Goal: Task Accomplishment & Management: Complete application form

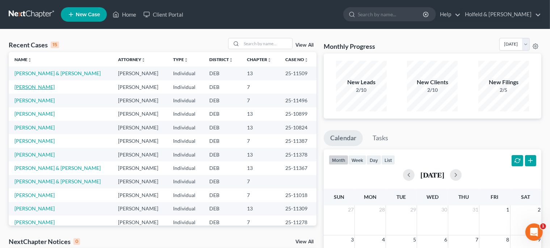
click at [35, 88] on link "[PERSON_NAME]" at bounding box center [34, 87] width 40 height 6
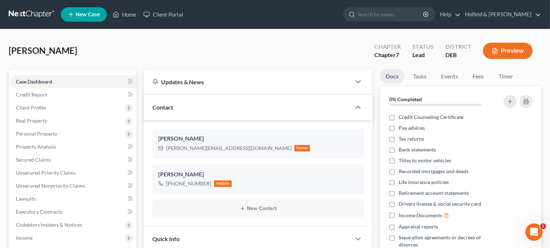
scroll to position [45, 0]
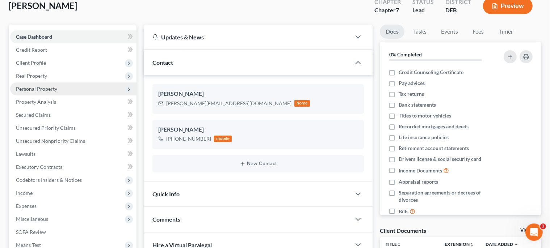
click at [47, 90] on span "Personal Property" at bounding box center [36, 89] width 41 height 6
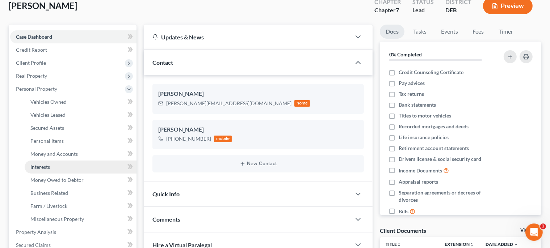
click at [55, 169] on link "Interests" at bounding box center [81, 167] width 112 height 13
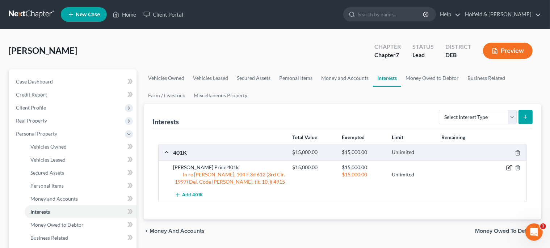
click at [509, 167] on icon "button" at bounding box center [509, 168] width 6 height 6
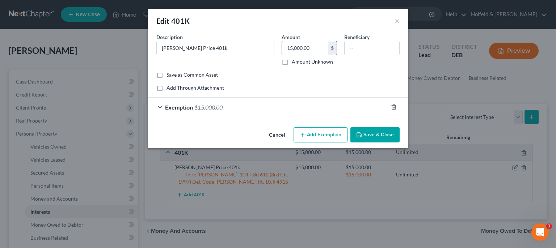
click at [318, 48] on input "15,000.00" at bounding box center [305, 48] width 46 height 14
type input "20,000.00"
click at [357, 106] on div "Exemption $15,000.00" at bounding box center [268, 107] width 240 height 19
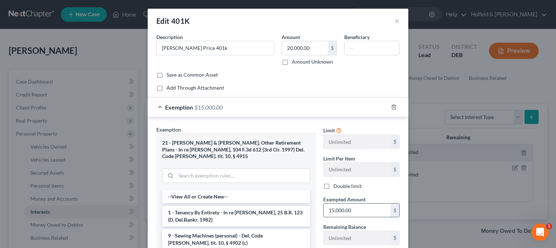
click at [357, 212] on input "15,000.00" at bounding box center [356, 211] width 67 height 14
type input "20,000.00"
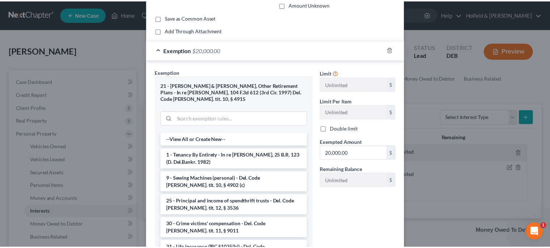
scroll to position [102, 0]
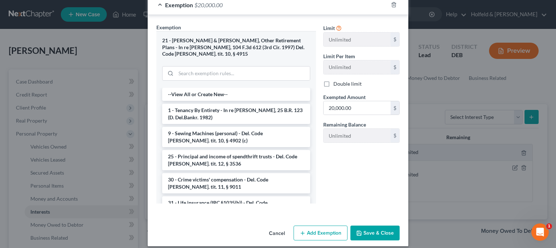
click at [376, 228] on button "Save & Close" at bounding box center [374, 233] width 49 height 15
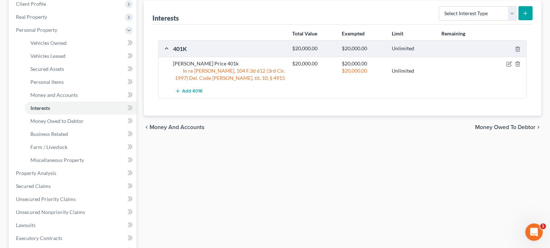
scroll to position [162, 0]
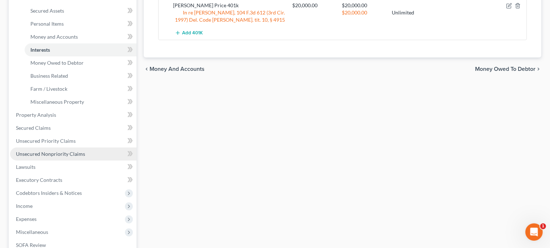
click at [53, 156] on span "Unsecured Nonpriority Claims" at bounding box center [50, 154] width 69 height 6
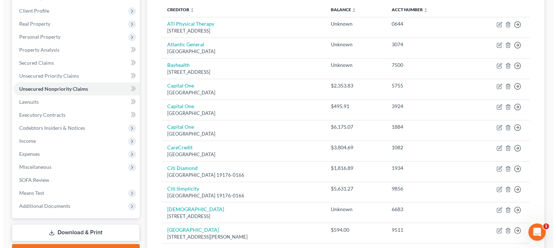
scroll to position [98, 0]
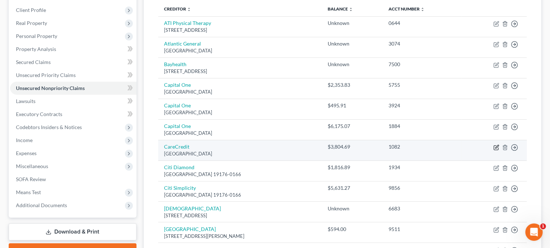
click at [497, 148] on icon "button" at bounding box center [496, 148] width 6 height 6
select select "39"
select select "2"
select select "0"
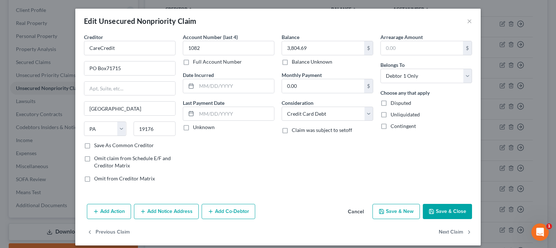
click at [233, 212] on button "Add Co-Debtor" at bounding box center [229, 211] width 54 height 15
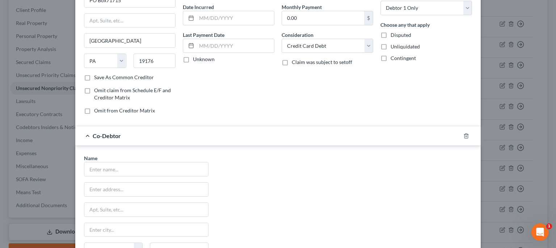
scroll to position [81, 0]
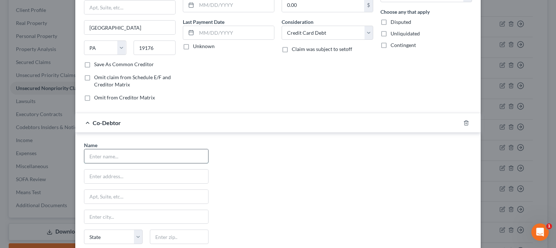
click at [177, 159] on input "text" at bounding box center [146, 156] width 124 height 14
type input "[PERSON_NAME]"
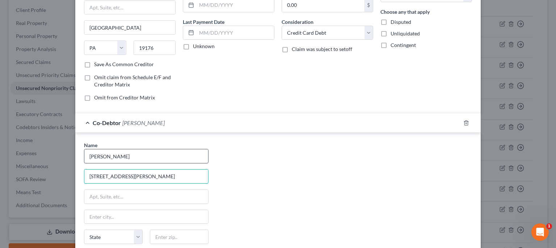
type input "[STREET_ADDRESS][PERSON_NAME]"
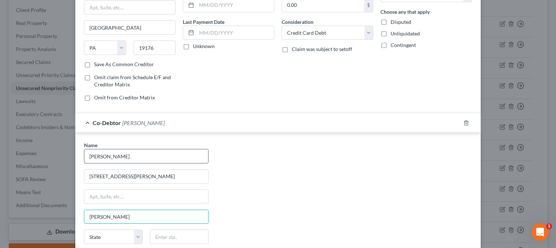
type input "[PERSON_NAME]"
select select "7"
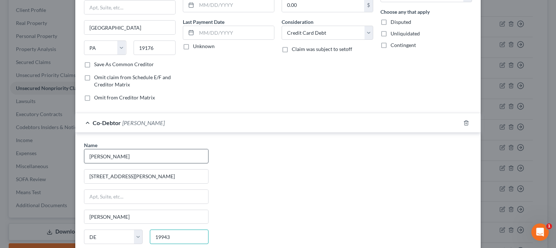
type input "19943"
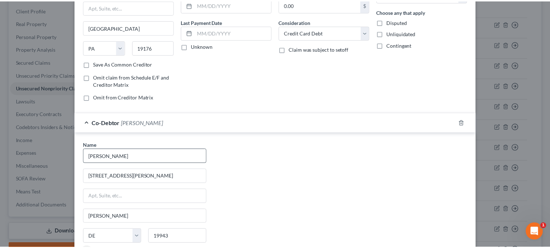
scroll to position [174, 0]
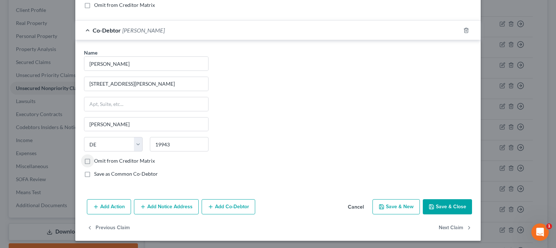
click at [435, 209] on button "Save & Close" at bounding box center [447, 206] width 49 height 15
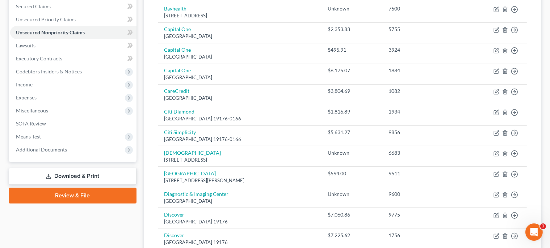
scroll to position [224, 0]
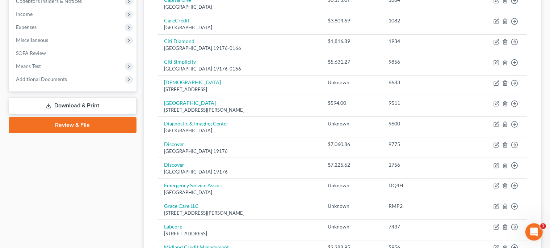
click at [117, 101] on link "Download & Print" at bounding box center [73, 105] width 128 height 17
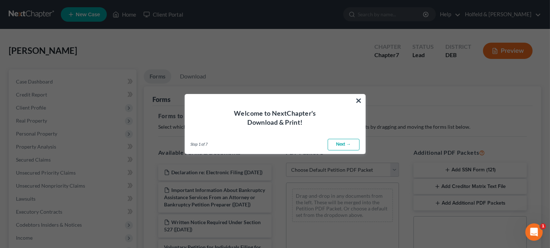
click at [347, 144] on link "Next →" at bounding box center [343, 145] width 32 height 12
select select "0"
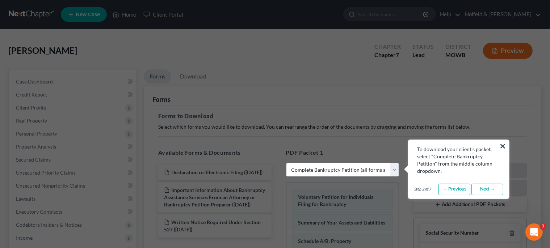
click at [485, 193] on link "Next →" at bounding box center [487, 190] width 32 height 12
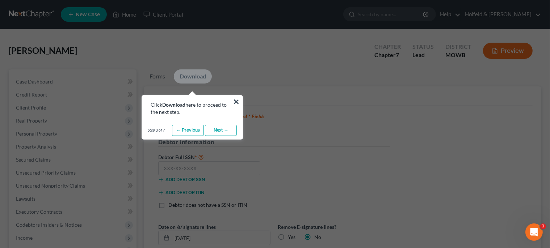
click at [235, 127] on link "Next →" at bounding box center [221, 131] width 32 height 12
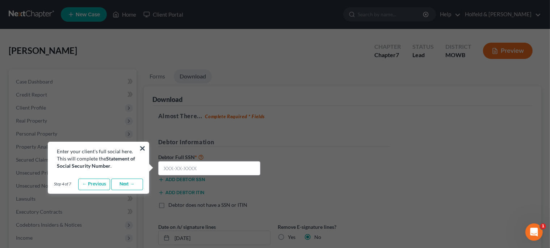
click at [139, 182] on link "Next →" at bounding box center [127, 185] width 32 height 12
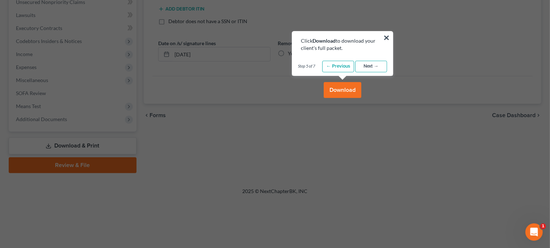
scroll to position [235, 0]
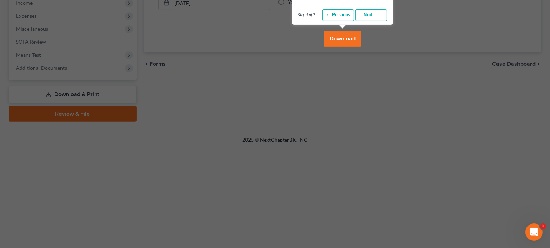
click at [381, 17] on link "Next →" at bounding box center [371, 15] width 32 height 12
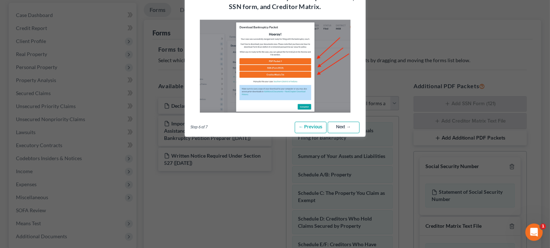
scroll to position [21, 0]
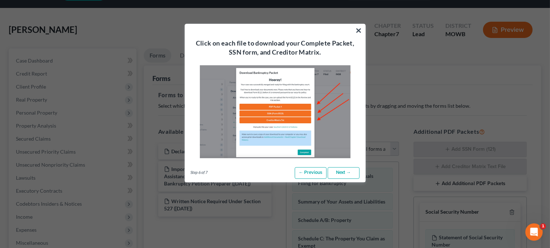
click at [344, 170] on link "Next →" at bounding box center [343, 174] width 32 height 12
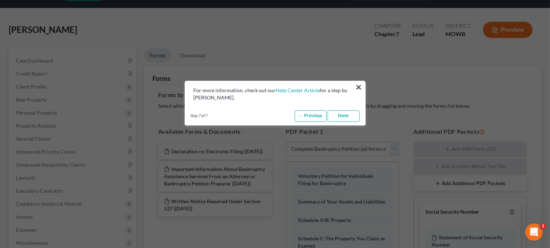
click at [337, 115] on link "Done" at bounding box center [343, 116] width 32 height 12
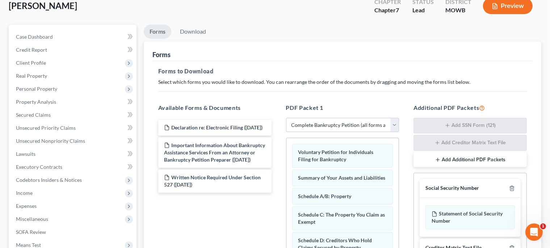
scroll to position [46, 0]
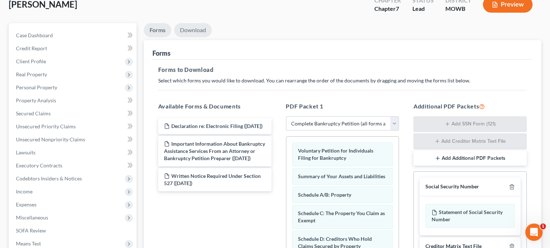
click at [194, 26] on link "Download" at bounding box center [193, 30] width 38 height 14
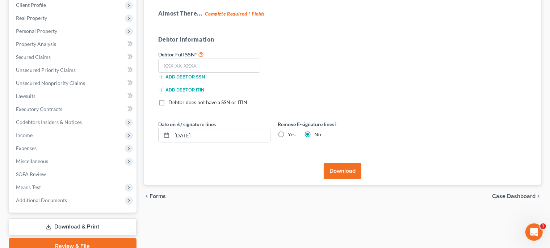
scroll to position [134, 0]
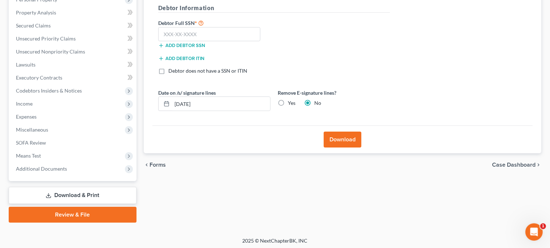
click at [79, 195] on link "Download & Print" at bounding box center [73, 195] width 128 height 17
click at [100, 189] on link "Download & Print" at bounding box center [73, 195] width 128 height 17
click at [90, 106] on span "Income" at bounding box center [73, 103] width 126 height 13
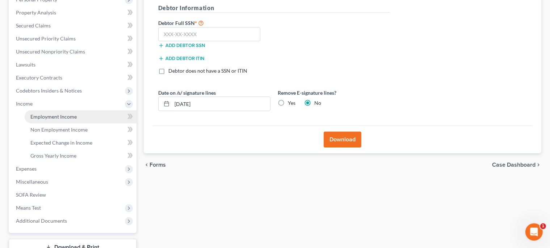
click at [80, 113] on link "Employment Income" at bounding box center [81, 116] width 112 height 13
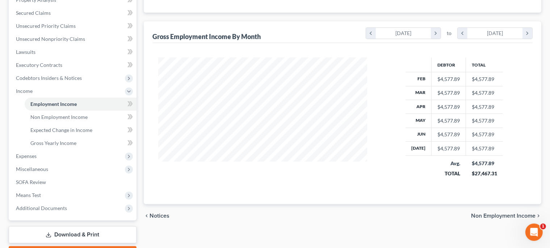
scroll to position [149, 0]
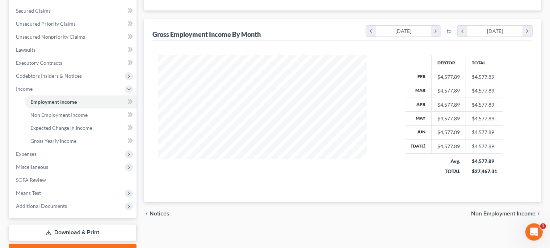
click at [81, 233] on link "Download & Print" at bounding box center [73, 232] width 128 height 17
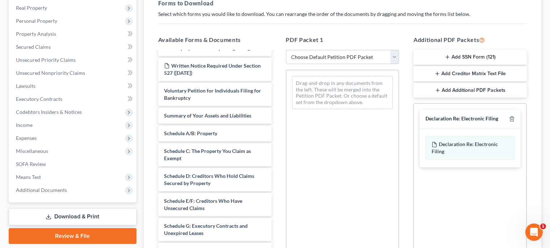
scroll to position [46, 0]
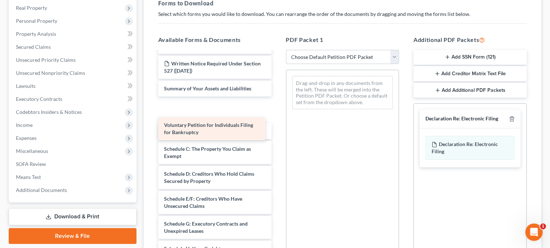
drag, startPoint x: 252, startPoint y: 100, endPoint x: 251, endPoint y: 122, distance: 21.7
click at [251, 122] on div "Voluntary Petition for Individuals Filing for Bankruptcy Declaration re: Electr…" at bounding box center [214, 238] width 125 height 465
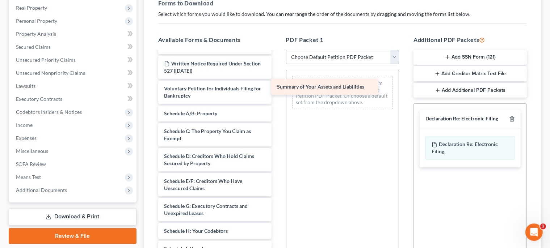
drag, startPoint x: 250, startPoint y: 103, endPoint x: 366, endPoint y: 86, distance: 116.9
click at [277, 86] on div "Summary of Your Assets and Liabilities Declaration re: Electronic Filing ([DATE…" at bounding box center [214, 229] width 125 height 447
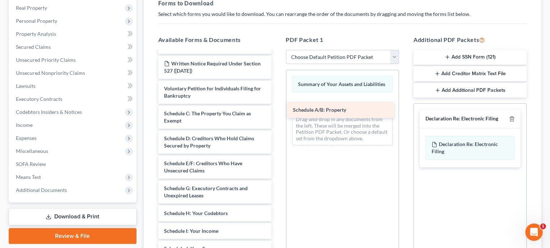
drag, startPoint x: 222, startPoint y: 129, endPoint x: 351, endPoint y: 112, distance: 129.9
click at [277, 112] on div "Schedule A/B: Property Declaration re: Electronic Filing ([DATE]) Important Inf…" at bounding box center [214, 220] width 125 height 429
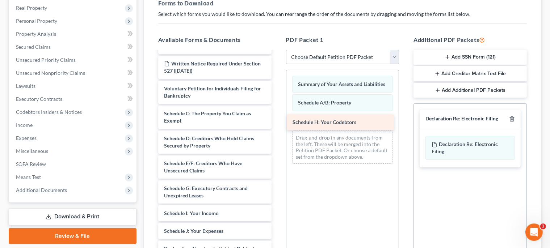
drag, startPoint x: 237, startPoint y: 228, endPoint x: 366, endPoint y: 124, distance: 166.2
click at [277, 124] on div "Schedule H: Your Codebtors Declaration re: Electronic Filing ([DATE]) Important…" at bounding box center [214, 211] width 125 height 411
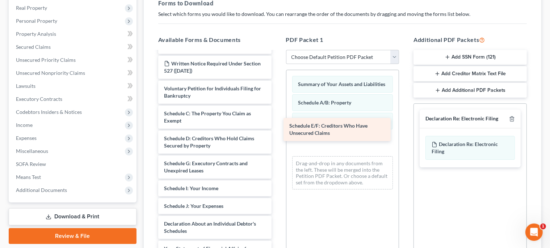
drag, startPoint x: 196, startPoint y: 178, endPoint x: 329, endPoint y: 127, distance: 142.0
click at [277, 127] on div "Schedule E/F: Creditors Who Have Unsecured Claims Declaration re: Electronic Fi…" at bounding box center [214, 199] width 125 height 386
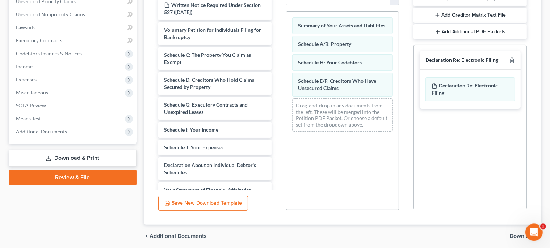
scroll to position [198, 0]
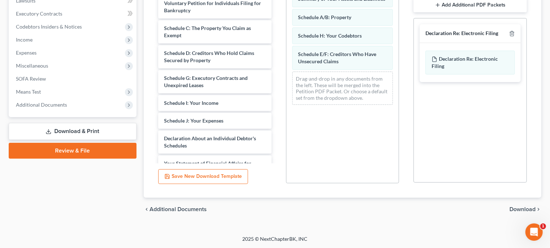
click at [532, 209] on span "Download" at bounding box center [522, 210] width 26 height 6
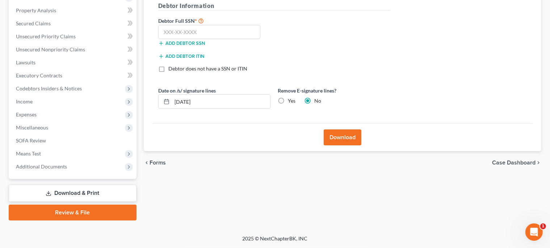
scroll to position [136, 0]
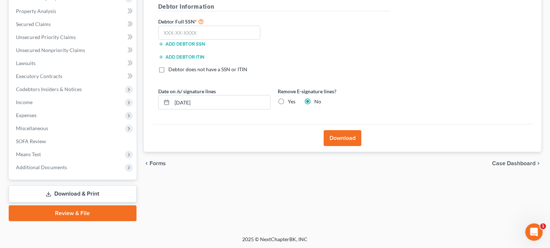
click at [334, 141] on button "Download" at bounding box center [342, 138] width 38 height 16
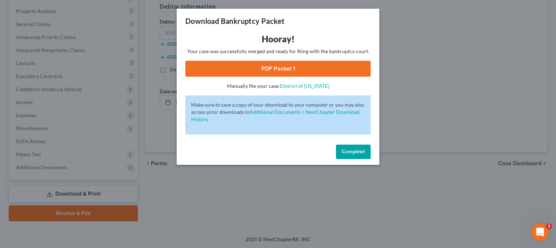
click at [308, 63] on link "PDF Packet 1" at bounding box center [277, 69] width 185 height 16
click at [359, 152] on span "Complete!" at bounding box center [353, 152] width 23 height 6
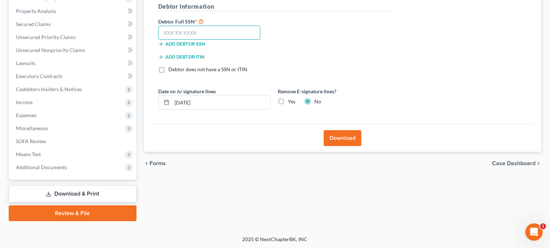
click at [248, 30] on input "text" at bounding box center [209, 33] width 102 height 14
type input "214-68-0291"
click at [343, 137] on button "Download" at bounding box center [342, 138] width 38 height 16
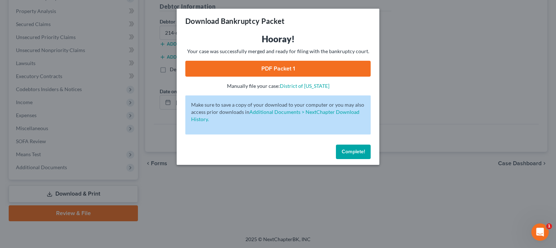
click at [356, 155] on span "Complete!" at bounding box center [353, 152] width 23 height 6
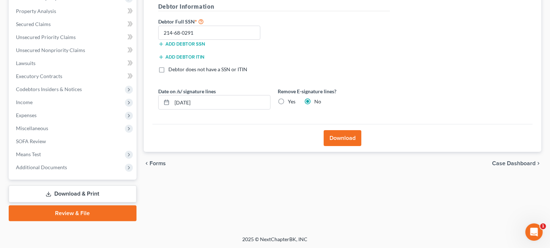
click at [78, 212] on link "Review & File" at bounding box center [73, 214] width 128 height 16
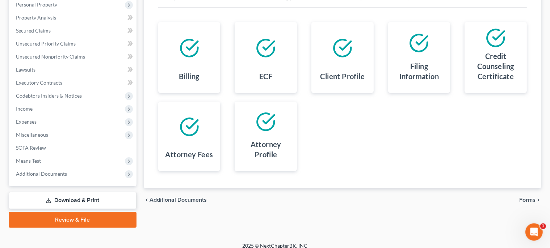
scroll to position [134, 0]
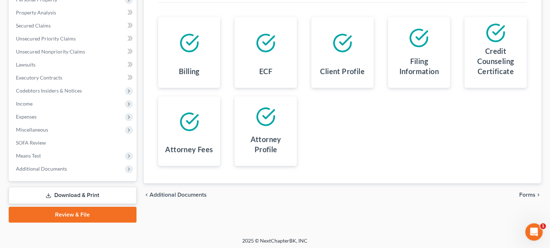
click at [530, 194] on span "Forms" at bounding box center [527, 195] width 16 height 6
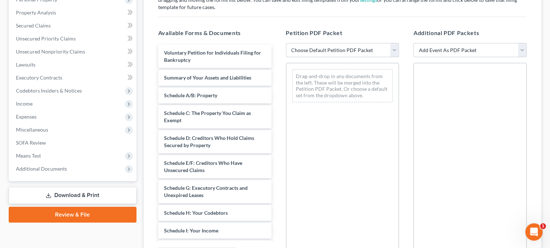
click at [286, 43] on select "Choose Default Petition PDF Packet Complete Bankruptcy Petition (all forms and …" at bounding box center [342, 50] width 113 height 14
select select "0"
click option "Complete Bankruptcy Petition (all forms and schedules)" at bounding box center [0, 0] width 0 height 0
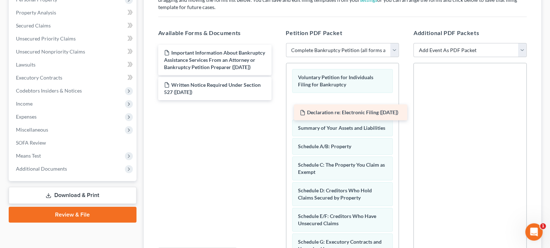
drag, startPoint x: 223, startPoint y: 58, endPoint x: 355, endPoint y: 109, distance: 141.7
click at [277, 100] on div "Declaration re: Electronic Filing ([DATE]) Declaration re: Electronic Filing ([…" at bounding box center [214, 72] width 125 height 55
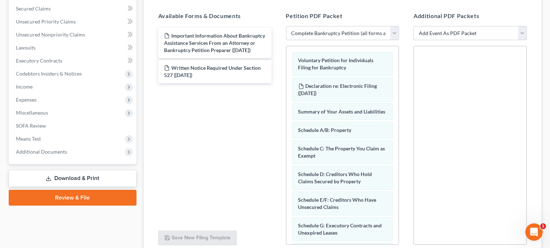
scroll to position [163, 0]
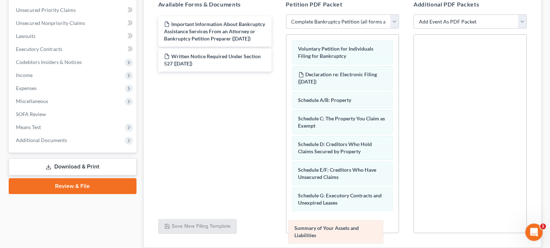
drag, startPoint x: 357, startPoint y: 105, endPoint x: 352, endPoint y: 223, distance: 117.7
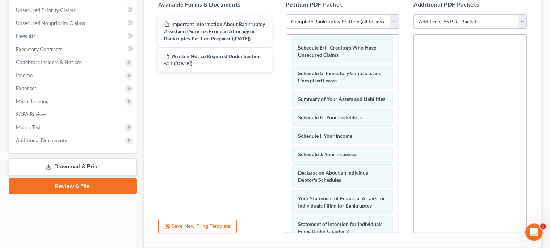
scroll to position [127, 0]
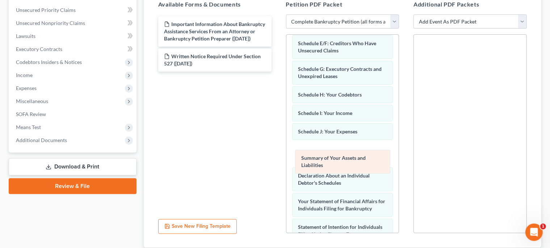
drag, startPoint x: 365, startPoint y: 98, endPoint x: 367, endPoint y: 159, distance: 60.8
click at [367, 159] on div "Summary of Your Assets and Liabilities Voluntary Petition for Individuals Filin…" at bounding box center [342, 153] width 113 height 490
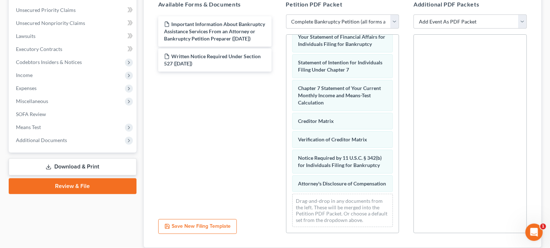
scroll to position [302, 0]
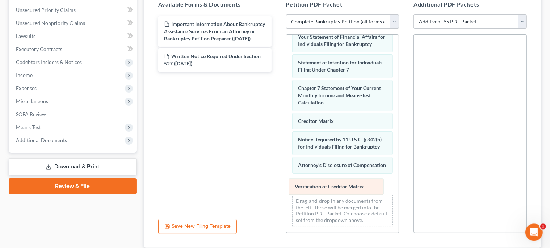
drag, startPoint x: 369, startPoint y: 128, endPoint x: 366, endPoint y: 190, distance: 61.9
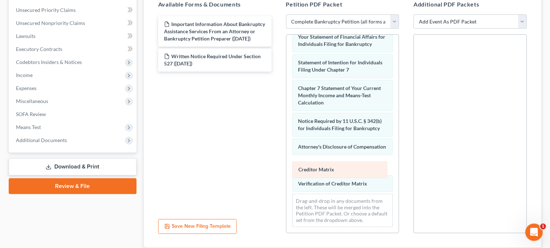
drag, startPoint x: 367, startPoint y: 107, endPoint x: 368, endPoint y: 170, distance: 63.3
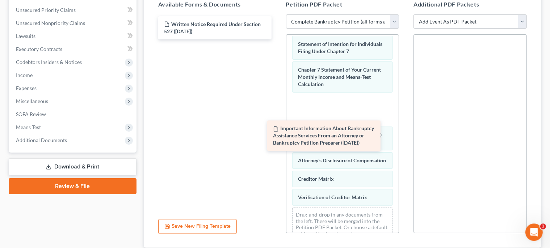
drag, startPoint x: 234, startPoint y: 26, endPoint x: 343, endPoint y: 131, distance: 151.0
click at [277, 39] on div "Important Information About Bankruptcy Assistance Services From an Attorney or …" at bounding box center [214, 27] width 125 height 23
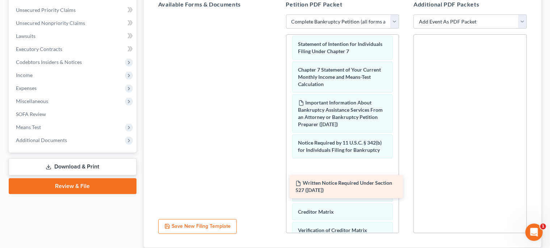
drag, startPoint x: 227, startPoint y: 30, endPoint x: 357, endPoint y: 187, distance: 204.2
click at [277, 14] on div "Written Notice Required Under Section 527 ([DATE]) Written Notice Required Unde…" at bounding box center [214, 14] width 125 height 0
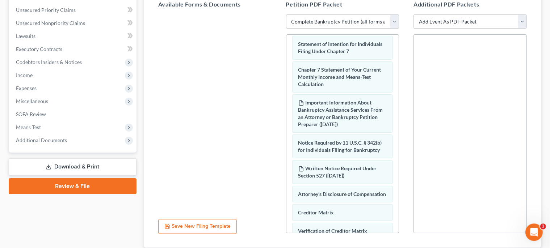
scroll to position [213, 0]
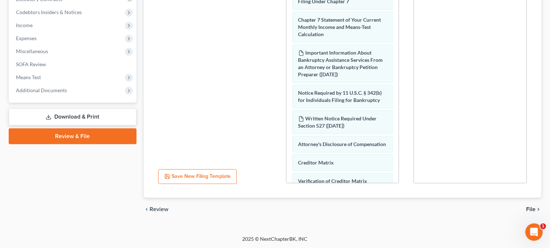
click at [531, 208] on span "File" at bounding box center [530, 210] width 9 height 6
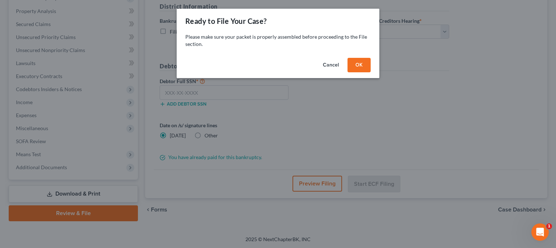
click at [365, 67] on button "OK" at bounding box center [358, 65] width 23 height 14
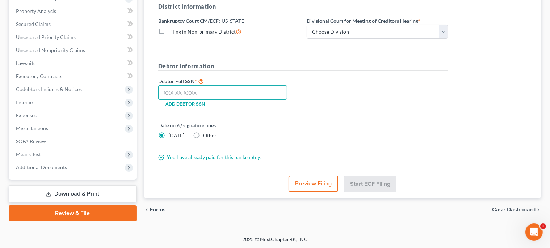
click at [184, 87] on input "text" at bounding box center [222, 92] width 129 height 14
type input "214-68-0291"
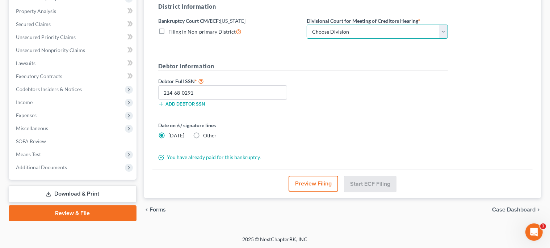
click at [306, 25] on select "Choose Division Central Southern Southwestern St. [PERSON_NAME]" at bounding box center [376, 32] width 141 height 14
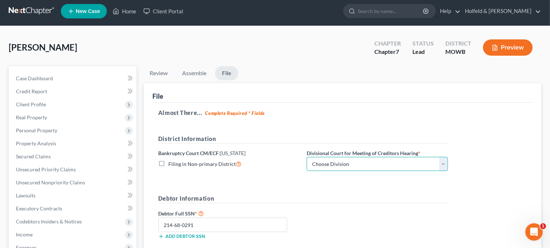
scroll to position [0, 0]
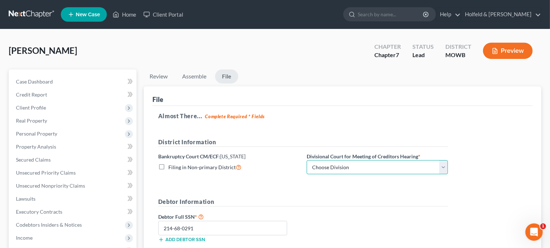
click at [306, 160] on select "Choose Division Central Southern Southwestern St. [PERSON_NAME]" at bounding box center [376, 167] width 141 height 14
click at [383, 169] on select "Choose Division Central Southern Southwestern St. [PERSON_NAME]" at bounding box center [376, 167] width 141 height 14
click at [306, 160] on select "Choose Division Central Southern Southwestern St. [PERSON_NAME]" at bounding box center [376, 167] width 141 height 14
click at [168, 166] on label "Filing in Non-primary District" at bounding box center [204, 167] width 73 height 8
click at [171, 166] on input "Filing in Non-primary District" at bounding box center [173, 165] width 5 height 5
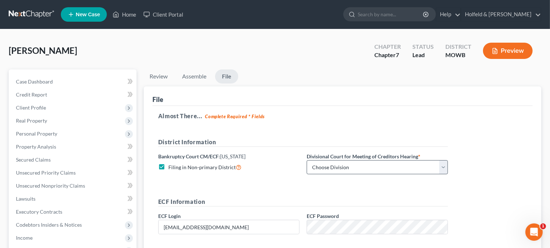
click at [168, 166] on label "Filing in Non-primary District" at bounding box center [204, 167] width 73 height 8
click at [171, 166] on input "Filing in Non-primary District" at bounding box center [173, 165] width 5 height 5
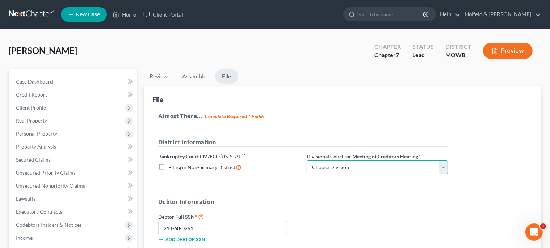
click at [306, 160] on select "Choose Division Central Southern Southwestern St. [PERSON_NAME]" at bounding box center [376, 167] width 141 height 14
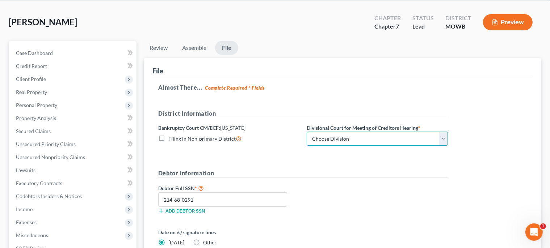
scroll to position [42, 0]
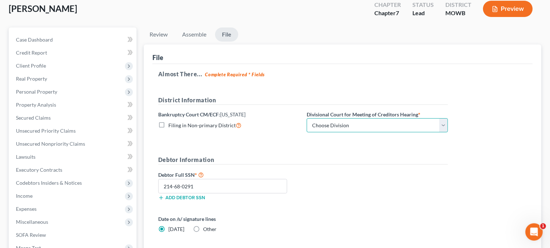
click at [306, 118] on select "Choose Division Central Southern Southwestern St. [PERSON_NAME]" at bounding box center [376, 125] width 141 height 14
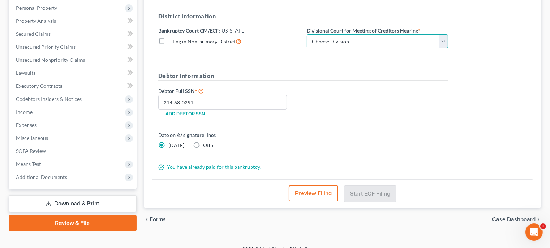
scroll to position [136, 0]
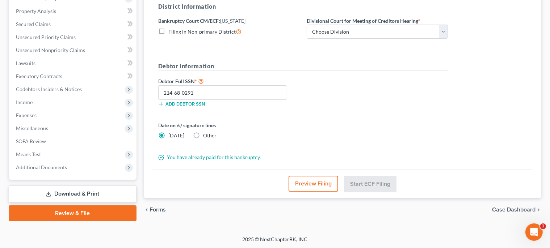
click at [334, 181] on button "Preview Filing" at bounding box center [313, 184] width 50 height 16
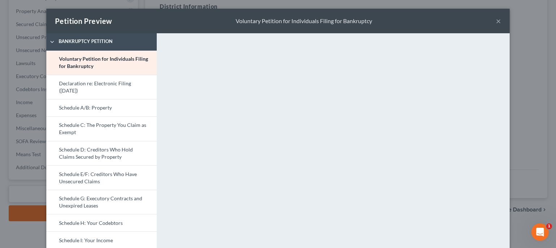
click at [496, 25] on button "×" at bounding box center [498, 21] width 5 height 9
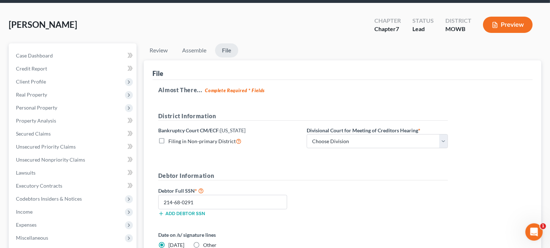
scroll to position [28, 0]
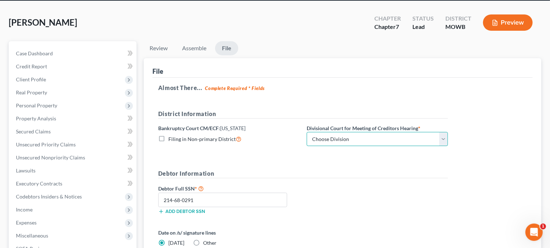
click at [306, 132] on select "Choose Division Central Southern Southwestern St. [PERSON_NAME]" at bounding box center [376, 139] width 141 height 14
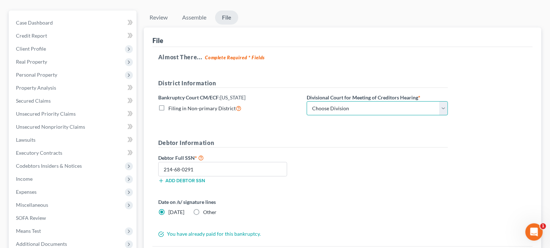
scroll to position [60, 0]
click at [168, 107] on label "Filing in Non-primary District" at bounding box center [204, 107] width 73 height 8
click at [171, 107] on input "Filing in Non-primary District" at bounding box center [173, 105] width 5 height 5
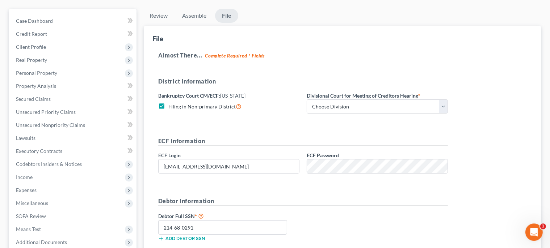
scroll to position [36, 0]
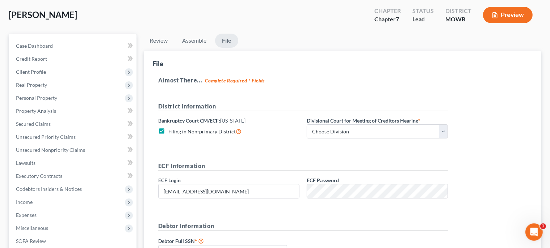
click at [168, 131] on label "Filing in Non-primary District" at bounding box center [204, 131] width 73 height 8
click at [171, 131] on input "Filing in Non-primary District" at bounding box center [173, 129] width 5 height 5
checkbox input "false"
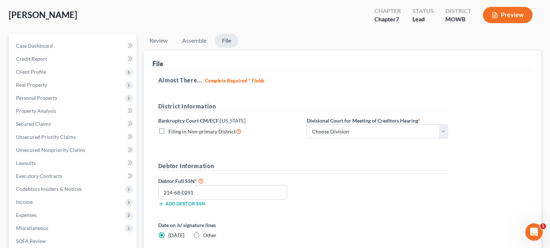
click at [530, 228] on div "Open Intercom Messenger" at bounding box center [533, 232] width 24 height 24
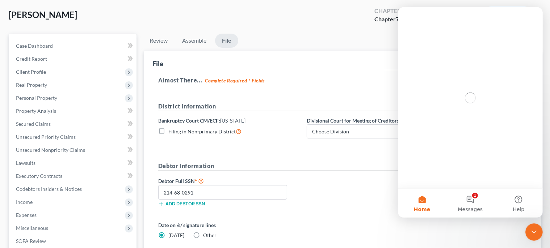
scroll to position [0, 0]
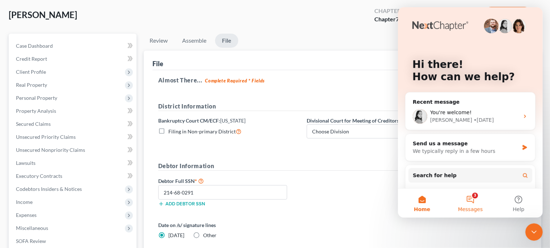
click at [470, 195] on button "3 Messages" at bounding box center [469, 203] width 48 height 29
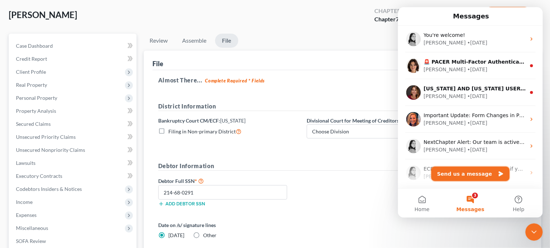
click at [468, 174] on button "Send us a message" at bounding box center [470, 173] width 78 height 14
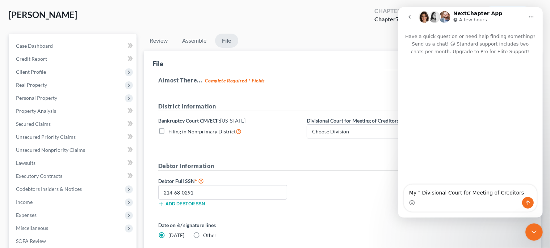
click at [342, 42] on ul "Review Assemble File" at bounding box center [342, 42] width 397 height 17
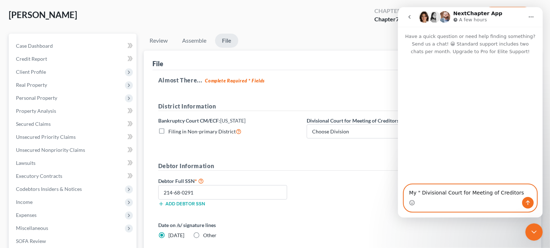
click at [513, 190] on textarea "My " Divisional Court for Meeting of Creditors" at bounding box center [469, 191] width 132 height 12
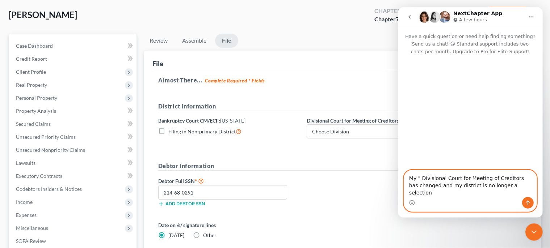
click at [509, 187] on textarea "My " Divisional Court for Meeting of Creditors has changed and my district is n…" at bounding box center [469, 183] width 132 height 27
click at [518, 194] on textarea "My " Divisional Court for Meeting of Creditors" has changed and my district is …" at bounding box center [469, 183] width 132 height 27
type textarea "My " Divisional Court for Meeting of Creditors" has changed and my district is …"
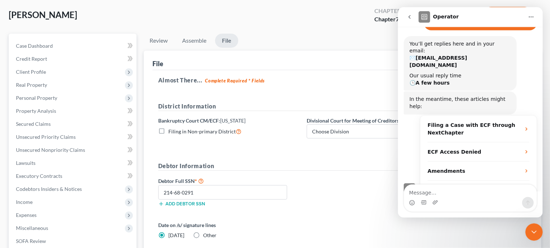
scroll to position [92, 0]
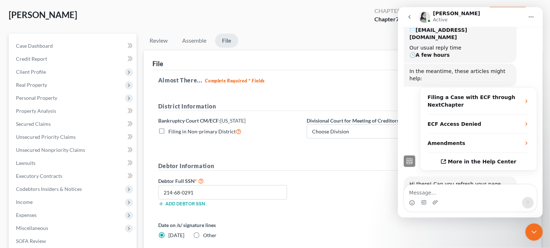
click at [313, 36] on ul "Review Assemble File" at bounding box center [342, 42] width 397 height 17
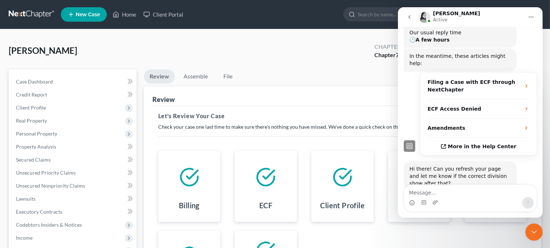
scroll to position [107, 0]
click at [534, 233] on icon "Close Intercom Messenger" at bounding box center [533, 232] width 9 height 9
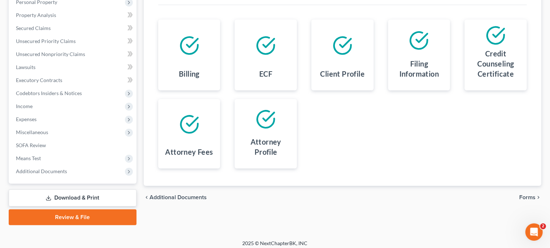
scroll to position [0, 0]
click at [530, 195] on span "Forms" at bounding box center [527, 198] width 16 height 6
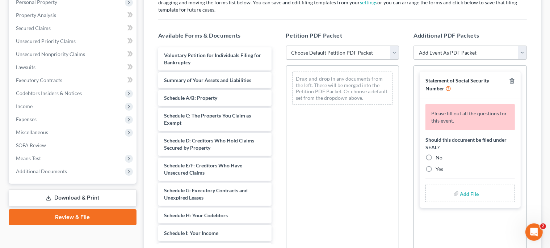
scroll to position [2, 0]
click at [286, 46] on select "Choose Default Petition PDF Packet Complete Bankruptcy Petition (all forms and …" at bounding box center [342, 53] width 113 height 14
select select "0"
click option "Complete Bankruptcy Petition (all forms and schedules)" at bounding box center [0, 0] width 0 height 0
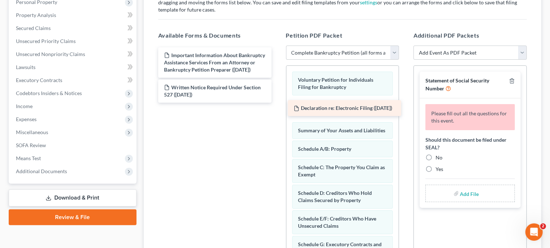
drag, startPoint x: 219, startPoint y: 55, endPoint x: 349, endPoint y: 111, distance: 141.5
click at [277, 103] on div "Declaration re: Electronic Filing ([DATE]) Declaration re: Electronic Filing ([…" at bounding box center [214, 74] width 125 height 55
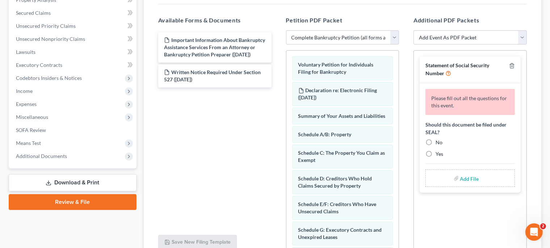
scroll to position [153, 0]
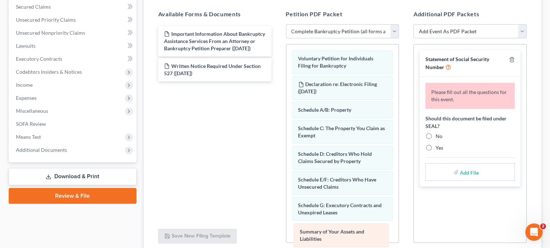
drag, startPoint x: 348, startPoint y: 111, endPoint x: 350, endPoint y: 229, distance: 118.3
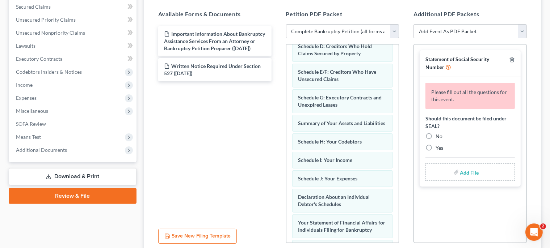
scroll to position [130, 0]
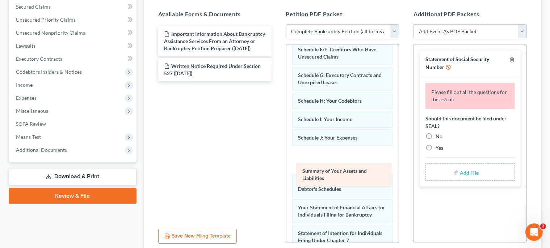
drag, startPoint x: 350, startPoint y: 99, endPoint x: 354, endPoint y: 163, distance: 64.2
click at [354, 163] on div "Summary of Your Assets and Liabilities Voluntary Petition for Individuals Filin…" at bounding box center [342, 159] width 113 height 490
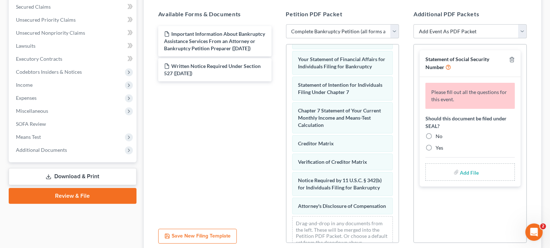
scroll to position [300, 0]
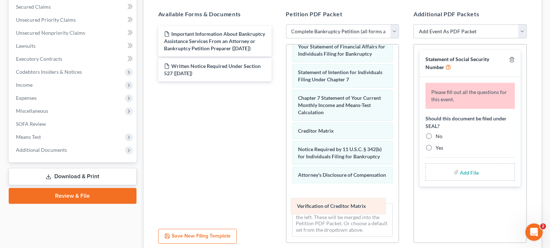
drag, startPoint x: 354, startPoint y: 140, endPoint x: 354, endPoint y: 206, distance: 65.9
click at [354, 206] on div "Verification of Creditor Matrix Voluntary Petition for Individuals Filing for B…" at bounding box center [342, 1] width 113 height 482
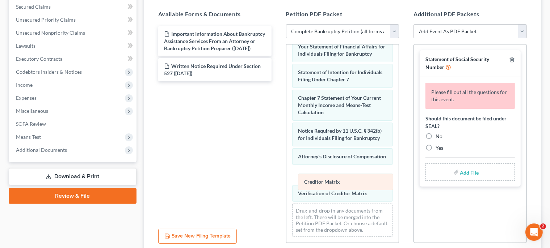
drag, startPoint x: 350, startPoint y: 122, endPoint x: 355, endPoint y: 181, distance: 60.0
click at [355, 181] on div "Creditor Matrix Voluntary Petition for Individuals Filing for Bankruptcy Declar…" at bounding box center [342, 1] width 113 height 482
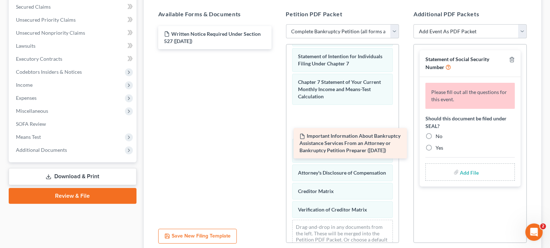
drag, startPoint x: 247, startPoint y: 38, endPoint x: 383, endPoint y: 140, distance: 170.0
click at [277, 49] on div "Important Information About Bankruptcy Assistance Services From an Attorney or …" at bounding box center [214, 37] width 125 height 23
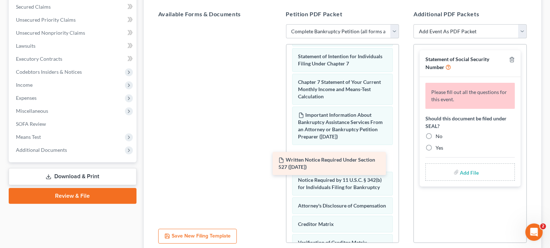
drag, startPoint x: 258, startPoint y: 43, endPoint x: 376, endPoint y: 174, distance: 176.1
click at [277, 24] on div "Written Notice Required Under Section 527 ([DATE]) Written Notice Required Unde…" at bounding box center [214, 24] width 125 height 0
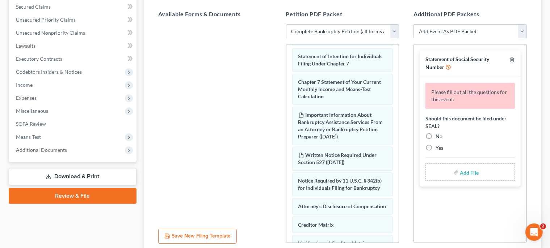
click at [435, 135] on label "No" at bounding box center [438, 136] width 7 height 7
click at [438, 135] on input "No" at bounding box center [440, 135] width 5 height 5
radio input "true"
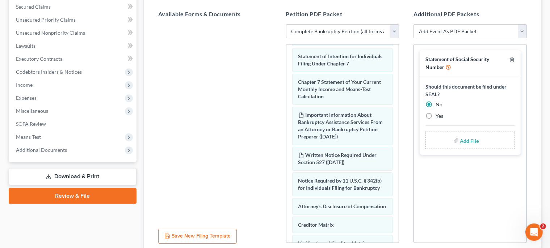
scroll to position [213, 0]
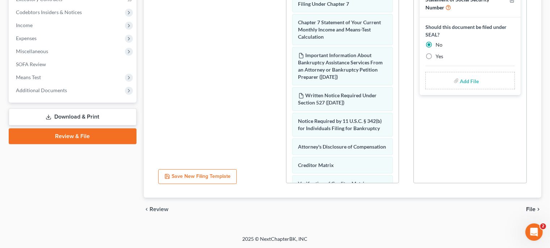
click at [532, 211] on span "File" at bounding box center [530, 210] width 9 height 6
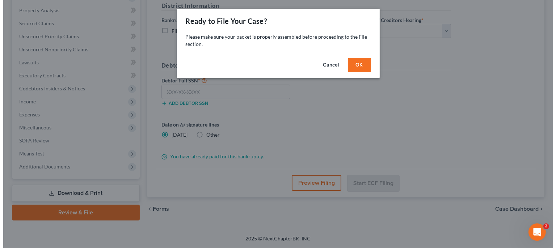
scroll to position [136, 0]
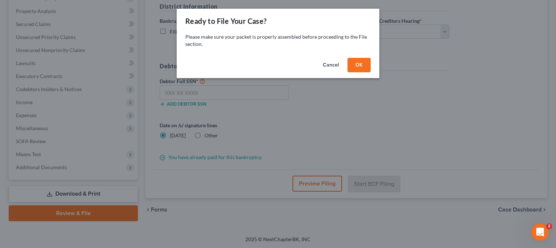
click at [361, 67] on button "OK" at bounding box center [358, 65] width 23 height 14
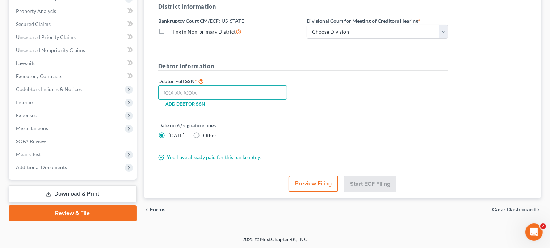
click at [227, 86] on input "text" at bounding box center [222, 92] width 129 height 14
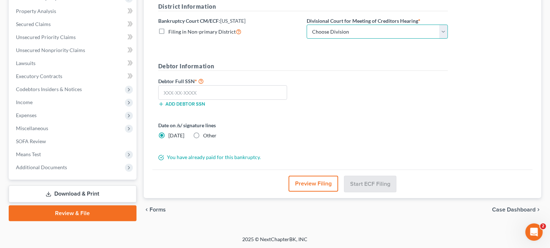
click at [306, 25] on select "Choose Division Wilmington" at bounding box center [376, 32] width 141 height 14
select select "0"
click option "Wilmington" at bounding box center [0, 0] width 0 height 0
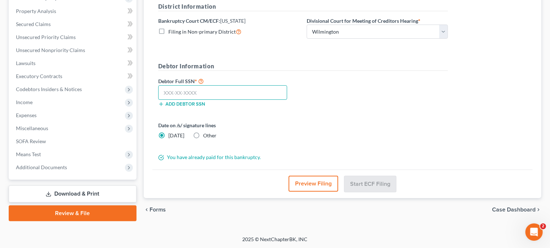
click at [197, 92] on input "text" at bounding box center [222, 92] width 129 height 14
type input "214-68-0291"
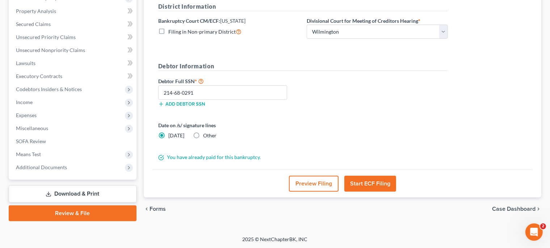
click at [365, 188] on button "Start ECF Filing" at bounding box center [370, 184] width 52 height 16
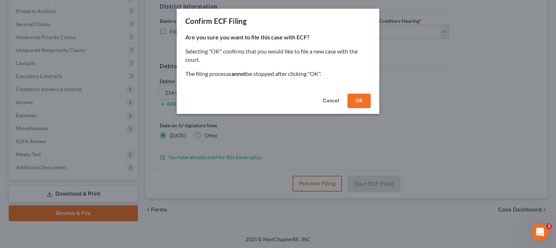
click at [361, 98] on button "OK" at bounding box center [358, 101] width 23 height 14
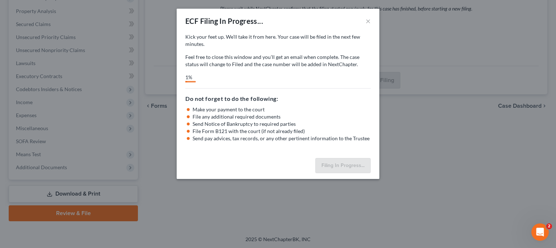
click at [538, 229] on icon "Open Intercom Messenger" at bounding box center [540, 233] width 12 height 12
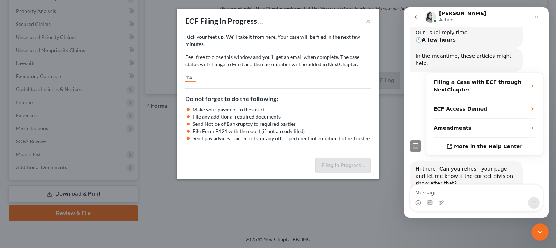
scroll to position [107, 0]
type textarea "Yes. That worked. Thank you!"
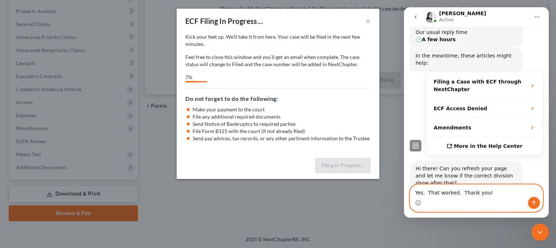
click at [533, 205] on icon "Send a message…" at bounding box center [534, 203] width 6 height 6
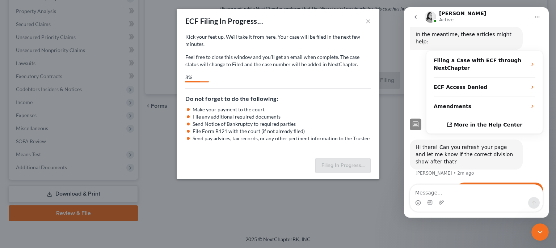
click at [541, 229] on icon "Close Intercom Messenger" at bounding box center [540, 232] width 9 height 9
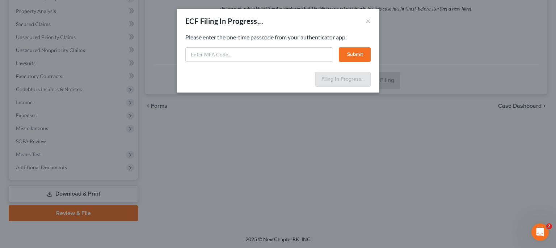
click at [314, 46] on div "Please enter the one-time passcode from your authenticator app: Submit" at bounding box center [277, 47] width 185 height 29
click at [311, 53] on input "text" at bounding box center [259, 54] width 148 height 14
type input "715153"
click at [357, 52] on button "Submit" at bounding box center [355, 54] width 32 height 14
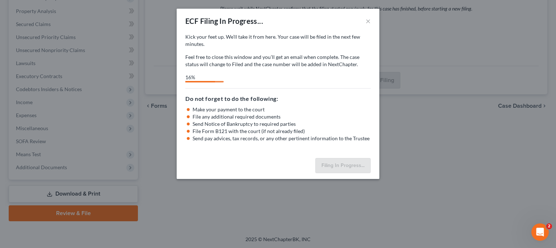
select select "0"
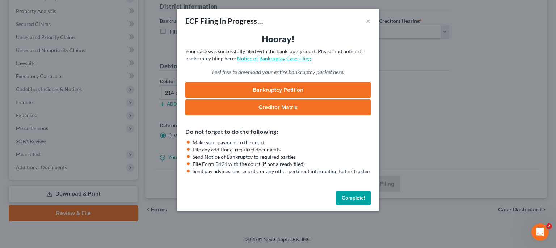
click at [270, 59] on link "Notice of Bankruptcy Case Filing" at bounding box center [274, 58] width 74 height 6
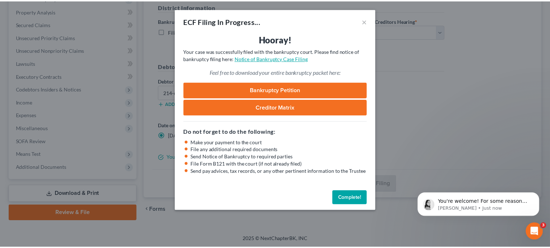
scroll to position [171, 0]
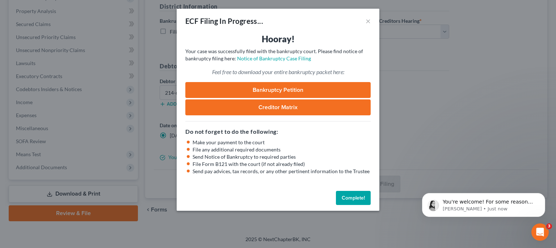
click at [359, 196] on button "Complete!" at bounding box center [353, 198] width 35 height 14
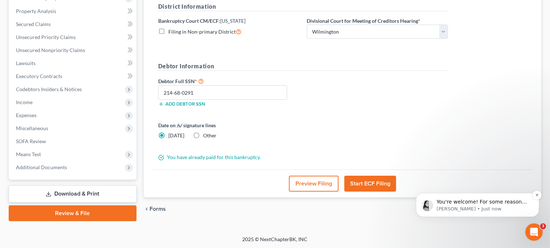
click at [487, 199] on p "You're welcome! For some reason that district box sometimes gets stuck. Most of…" at bounding box center [482, 201] width 93 height 7
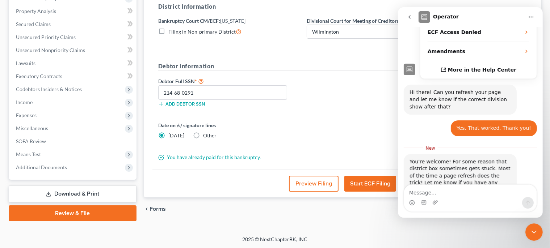
scroll to position [183, 0]
click at [536, 232] on icon "Close Intercom Messenger" at bounding box center [533, 232] width 9 height 9
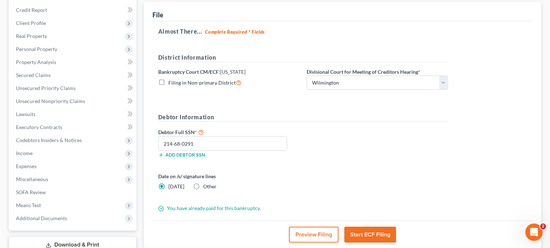
scroll to position [136, 0]
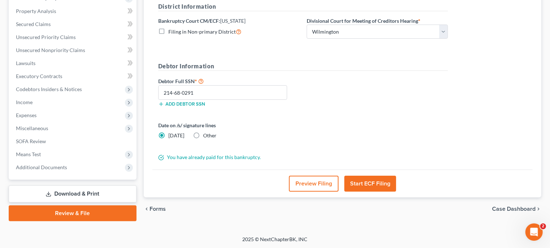
click at [103, 195] on link "Download & Print" at bounding box center [73, 194] width 128 height 17
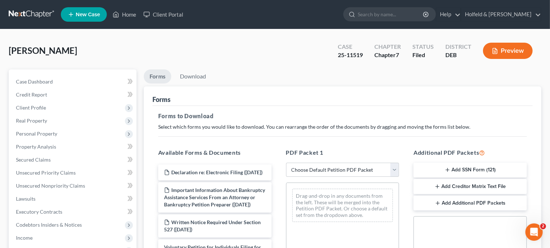
click at [491, 170] on button "Add SSN Form (121)" at bounding box center [469, 170] width 113 height 15
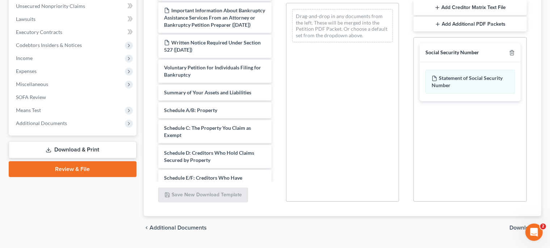
scroll to position [198, 0]
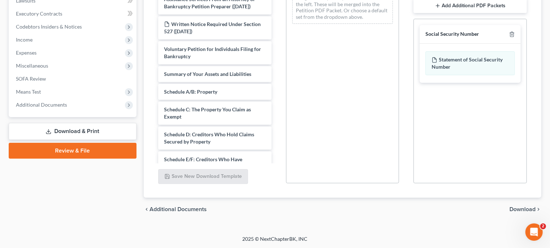
click at [530, 209] on span "Download" at bounding box center [522, 210] width 26 height 6
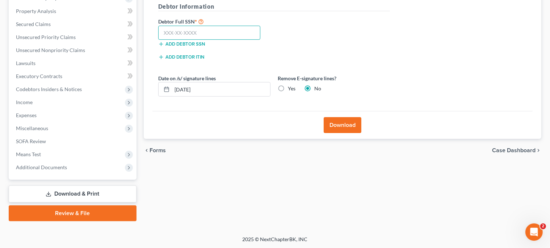
click at [241, 31] on input "text" at bounding box center [209, 33] width 102 height 14
type input "214-68-0291"
click at [350, 128] on button "Download" at bounding box center [342, 125] width 38 height 16
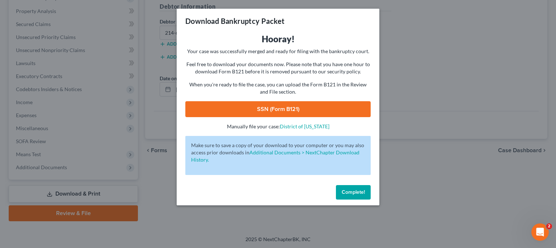
click at [295, 111] on link "SSN (Form B121)" at bounding box center [277, 109] width 185 height 16
